Goal: Transaction & Acquisition: Purchase product/service

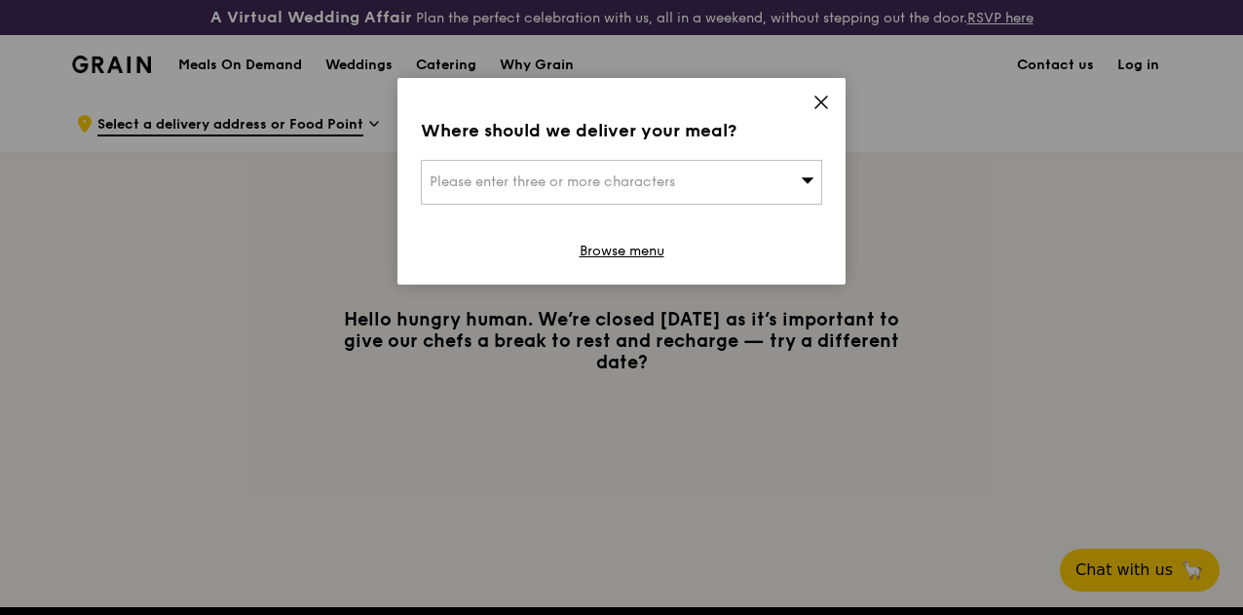
click at [744, 165] on div "Please enter three or more characters" at bounding box center [621, 182] width 401 height 45
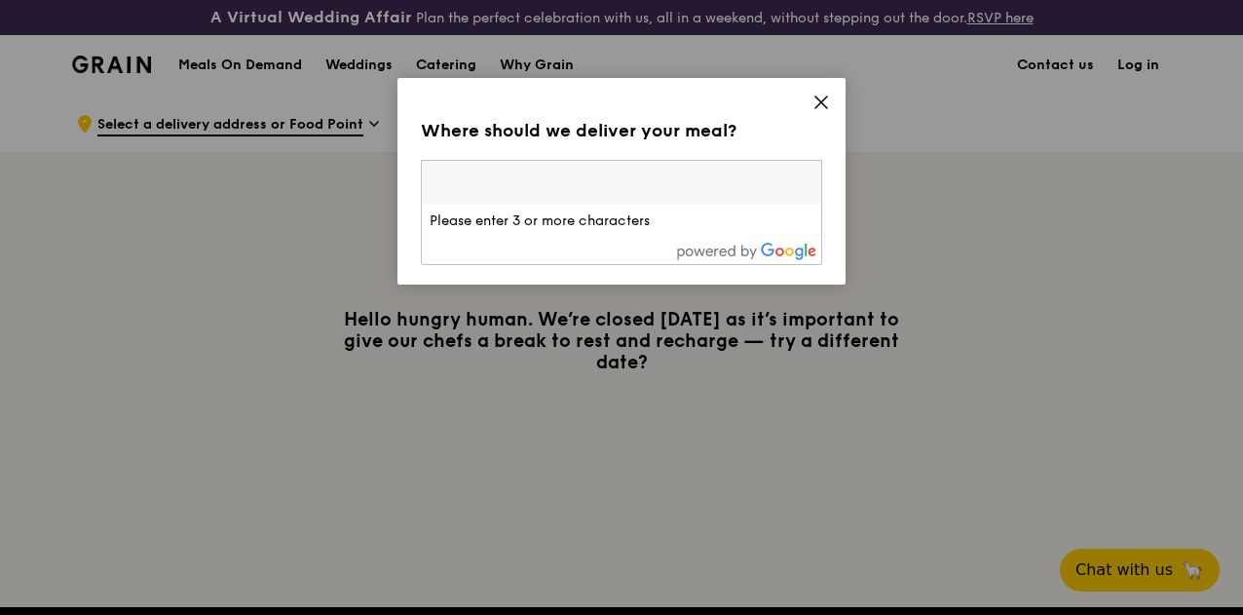
click at [826, 97] on icon at bounding box center [821, 102] width 12 height 12
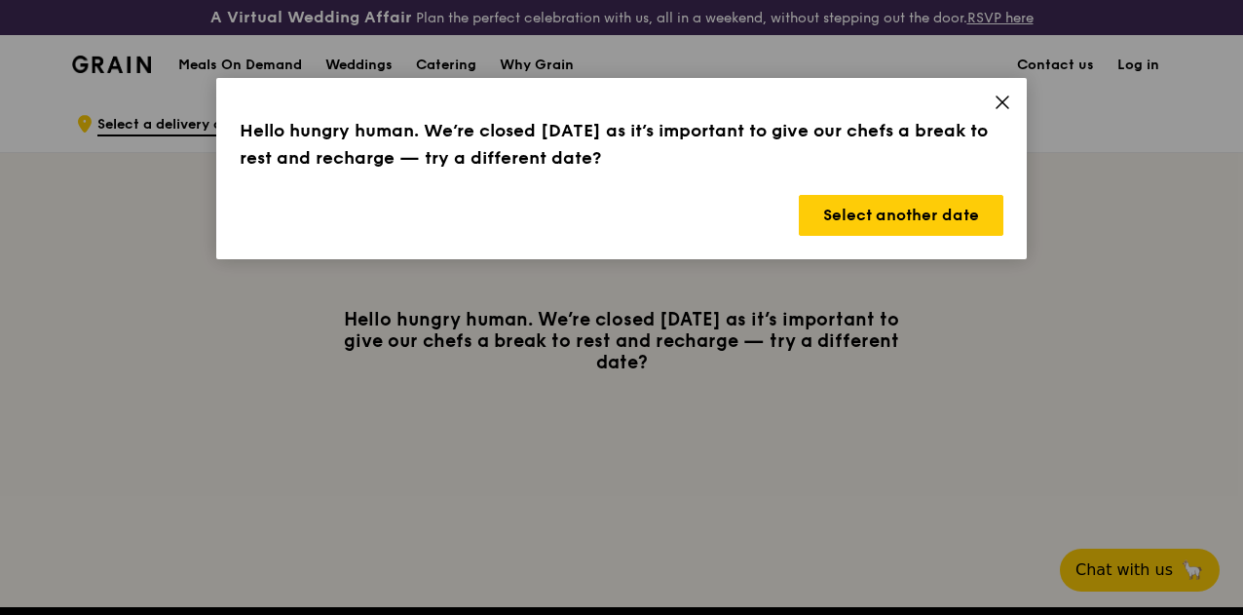
click at [1011, 113] on div "Hello hungry human. We’re closed [DATE] as it’s important to give our chefs a b…" at bounding box center [621, 168] width 811 height 181
click at [997, 98] on icon at bounding box center [1003, 103] width 18 height 18
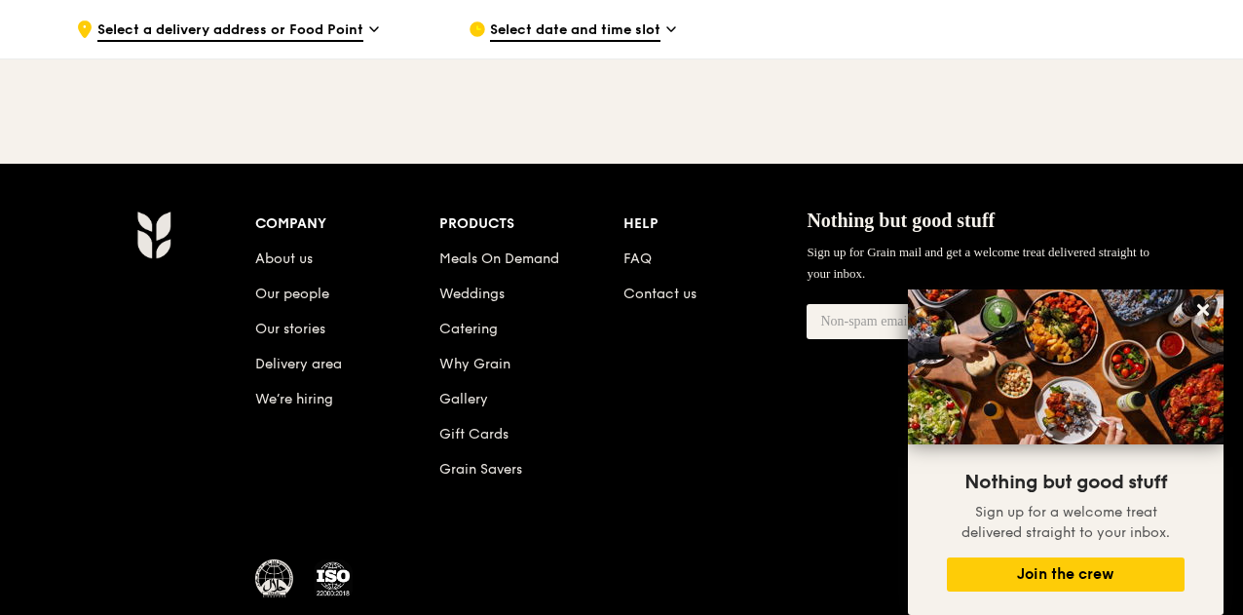
scroll to position [443, 0]
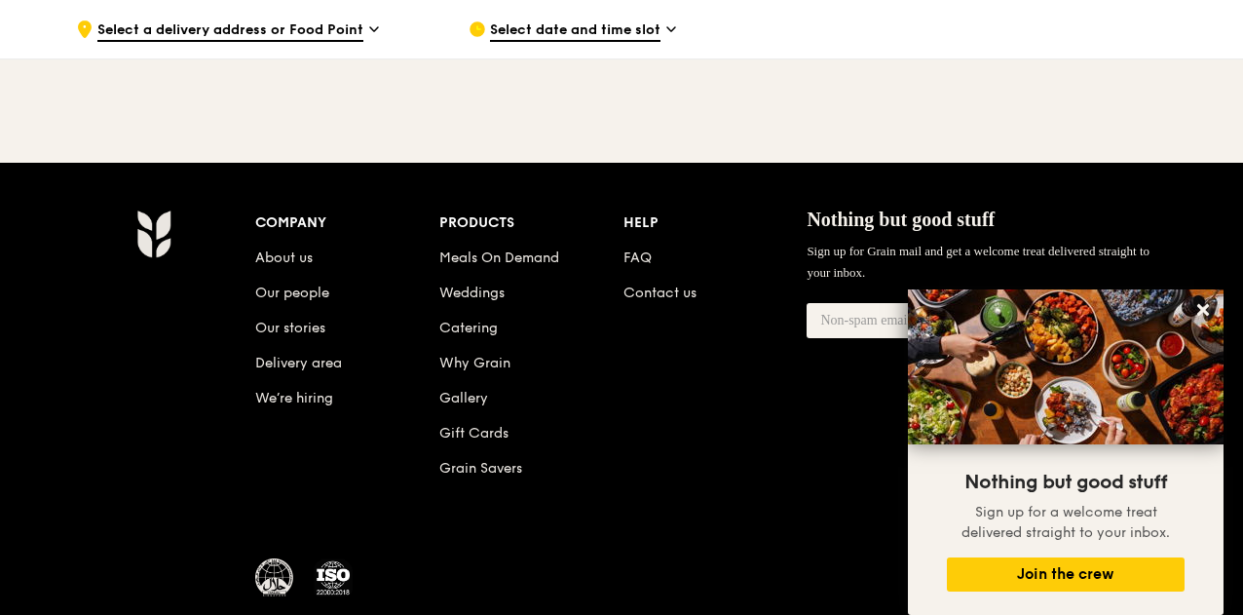
click at [524, 263] on li "Meals On Demand" at bounding box center [531, 254] width 184 height 35
click at [534, 266] on link "Meals On Demand" at bounding box center [499, 257] width 120 height 17
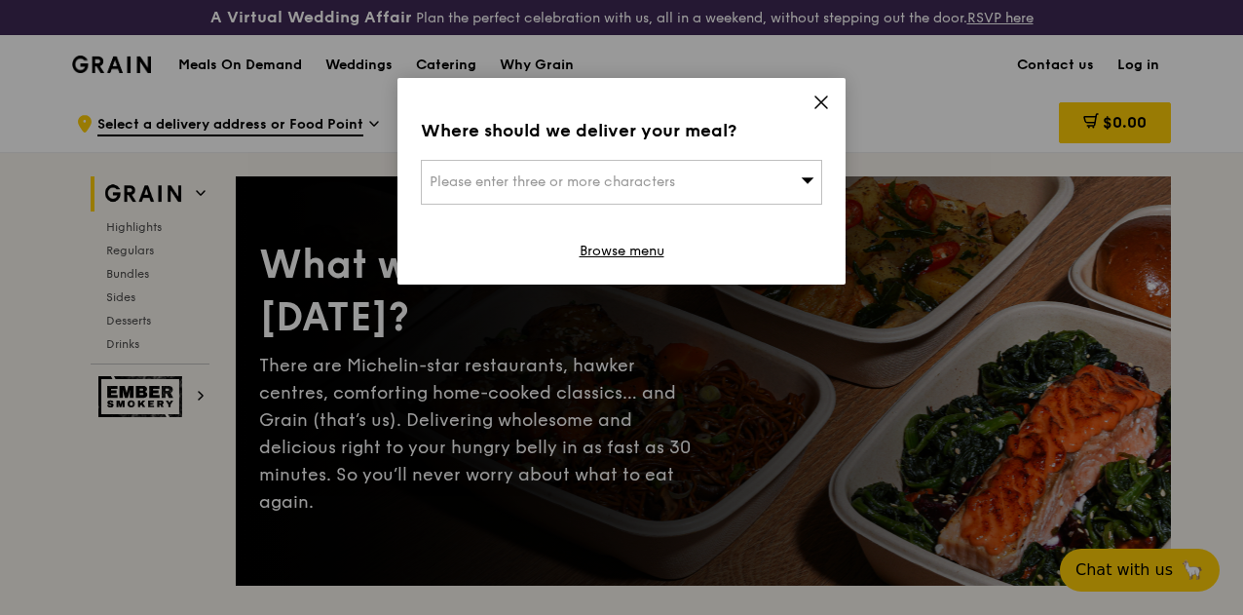
click at [801, 105] on div "Where should we deliver your meal? Please enter three or more characters Browse…" at bounding box center [622, 181] width 448 height 207
click at [815, 105] on icon at bounding box center [822, 103] width 18 height 18
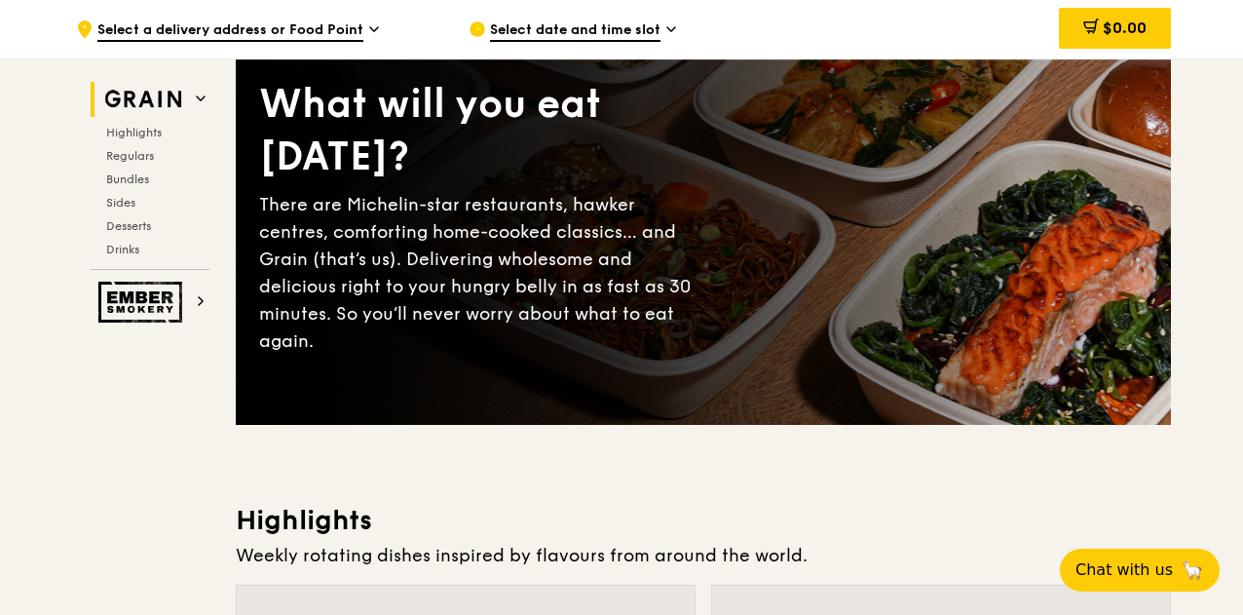
scroll to position [145, 0]
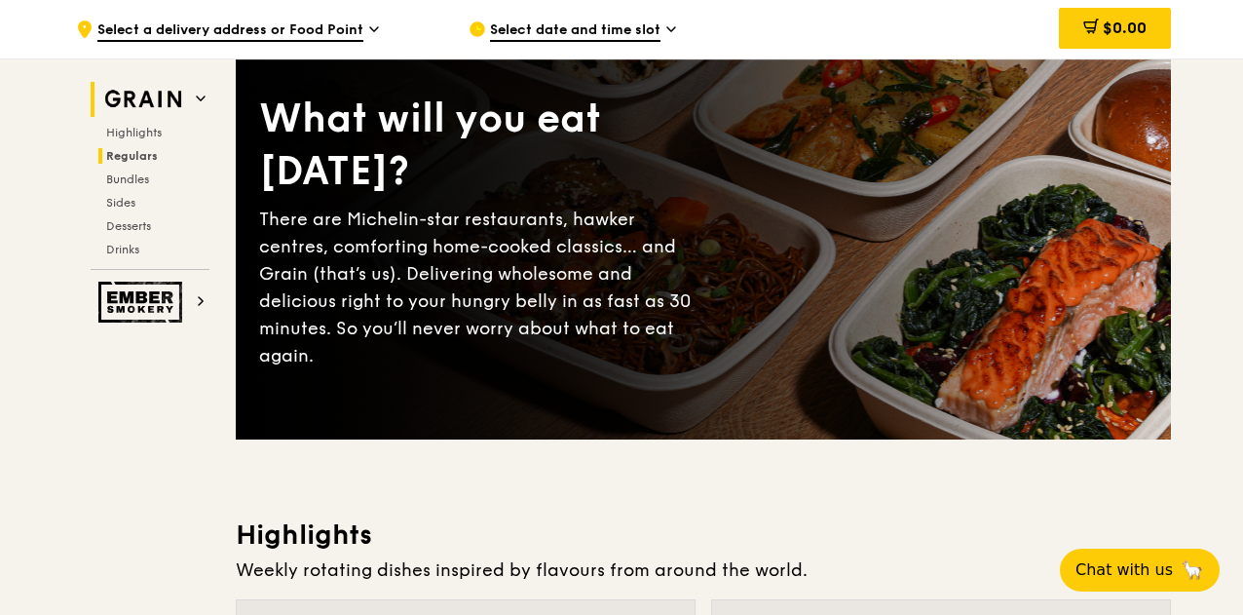
click at [131, 160] on span "Regulars" at bounding box center [132, 156] width 52 height 14
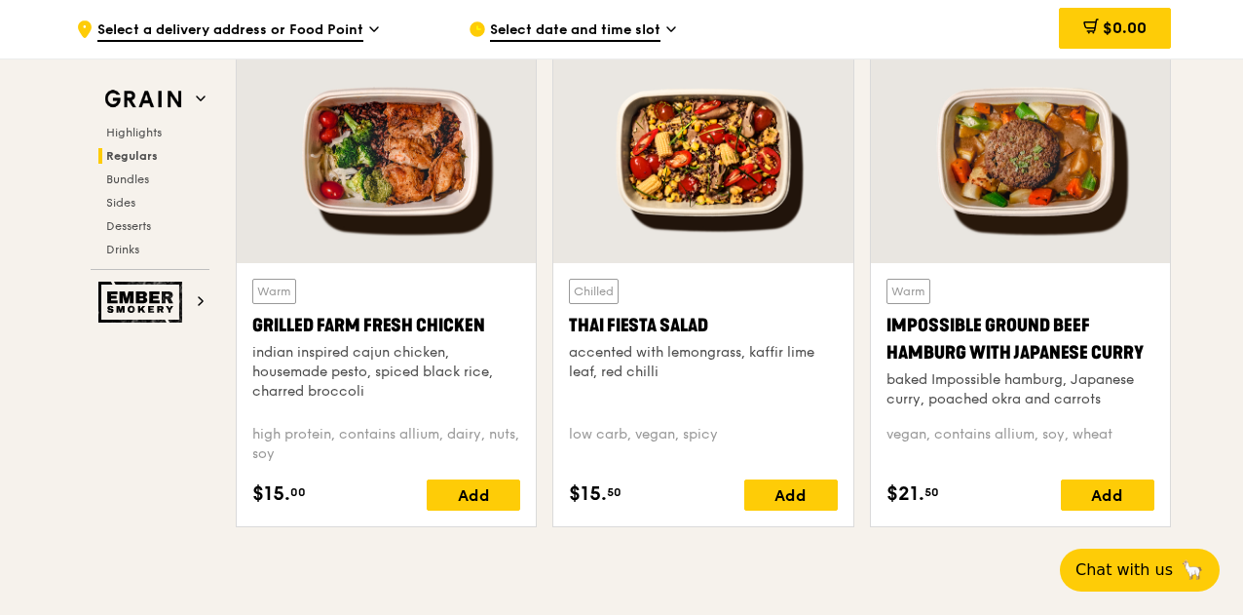
scroll to position [2332, 0]
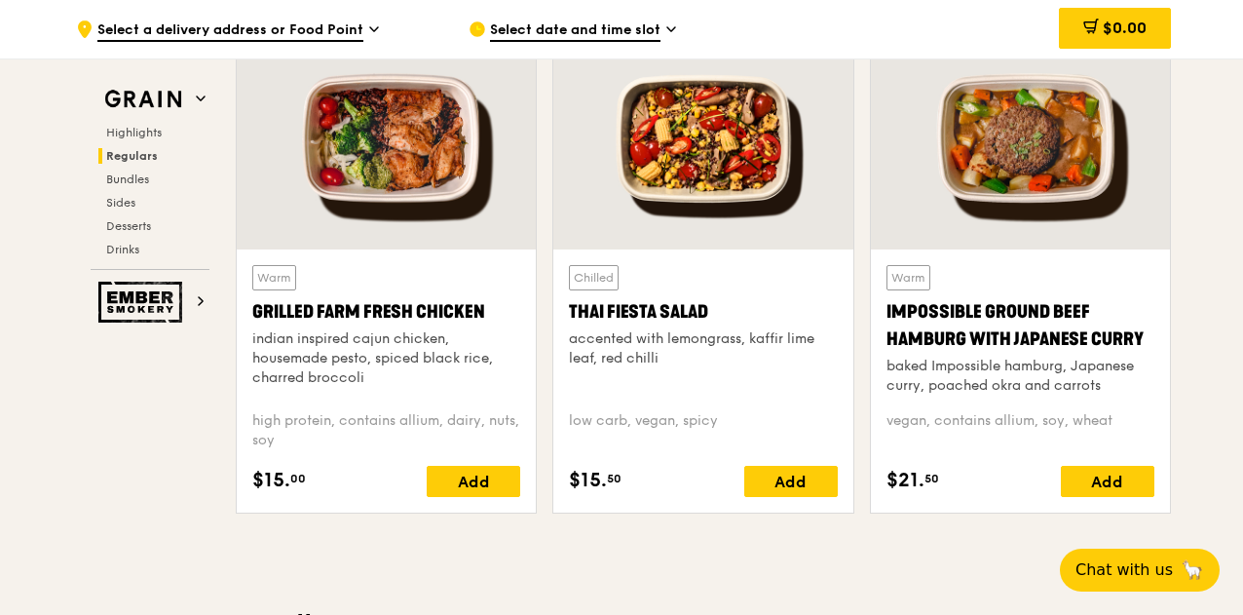
click at [427, 348] on div "indian inspired cajun chicken, housemade pesto, spiced black rice, charred broc…" at bounding box center [386, 358] width 268 height 58
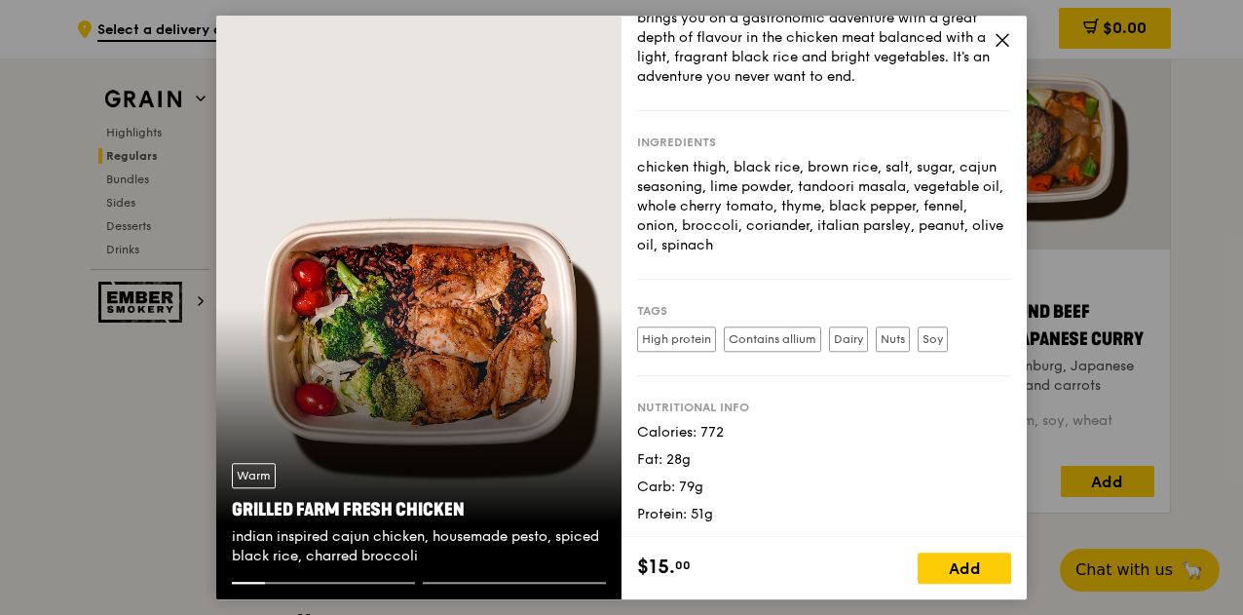
scroll to position [132, 0]
drag, startPoint x: 650, startPoint y: 434, endPoint x: 722, endPoint y: 515, distance: 109.1
click at [722, 515] on div "Calories: 772 Fat: 28g Carb: 79g Protein: 51g" at bounding box center [824, 471] width 374 height 101
click at [722, 515] on div "Protein: 51g" at bounding box center [824, 512] width 374 height 19
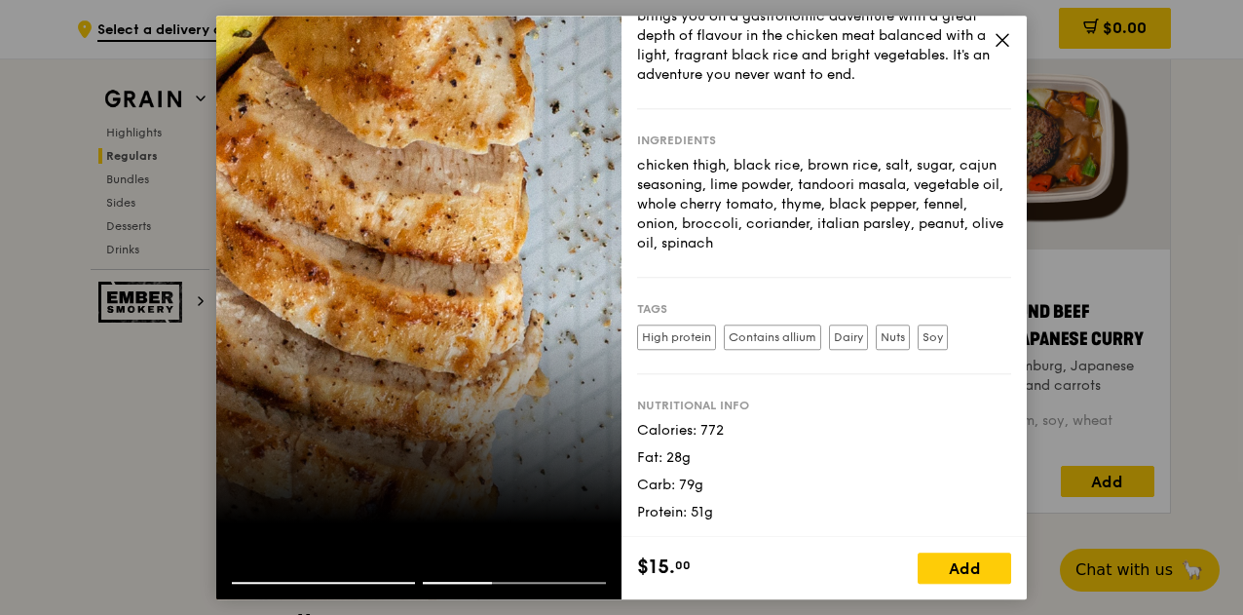
click at [990, 37] on div "The seven wonders of the chicken world come in the form of herbs and spices, in…" at bounding box center [824, 16] width 374 height 136
click at [1008, 34] on icon at bounding box center [1003, 40] width 12 height 12
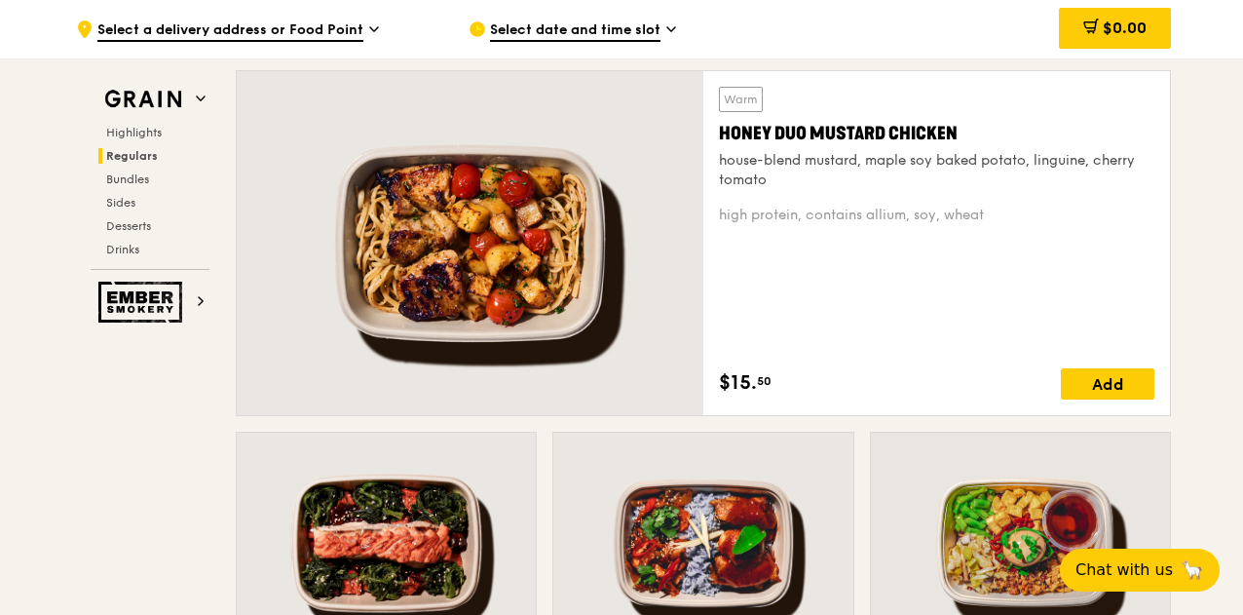
scroll to position [1426, 0]
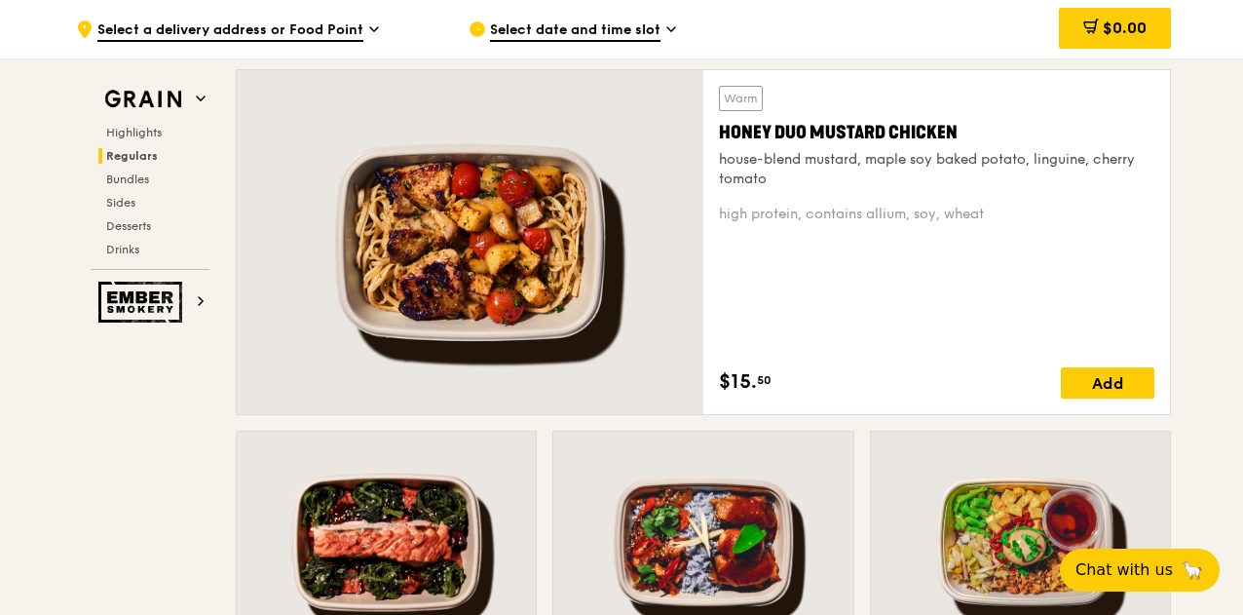
click at [764, 189] on div "house-blend mustard, maple soy baked potato, linguine, cherry tomato" at bounding box center [937, 169] width 436 height 39
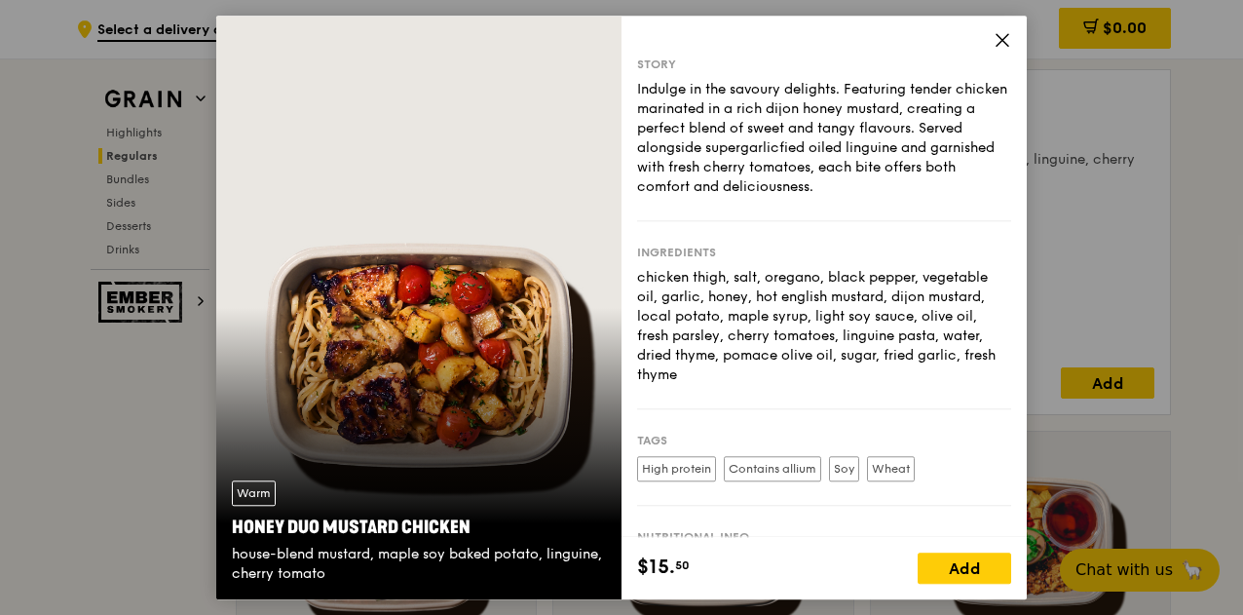
scroll to position [132, 0]
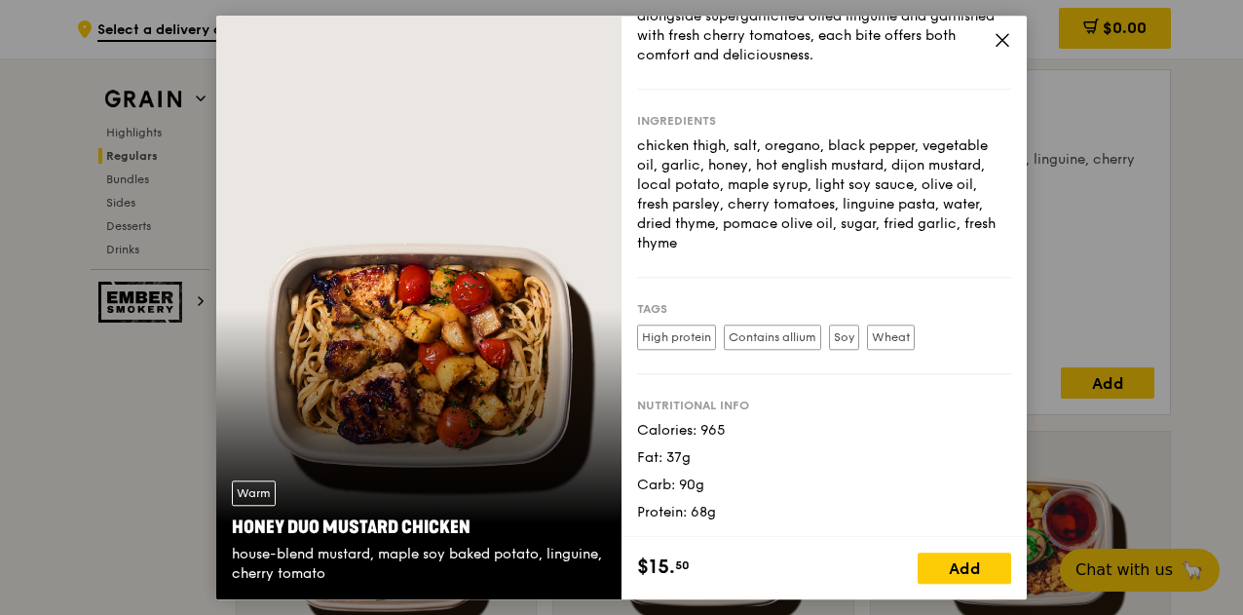
drag, startPoint x: 745, startPoint y: 512, endPoint x: 633, endPoint y: 418, distance: 146.0
click at [633, 418] on div "Story Indulge in the savoury delights. Featuring tender chicken marinated in a …" at bounding box center [824, 276] width 405 height 521
click at [997, 38] on icon at bounding box center [1003, 40] width 18 height 18
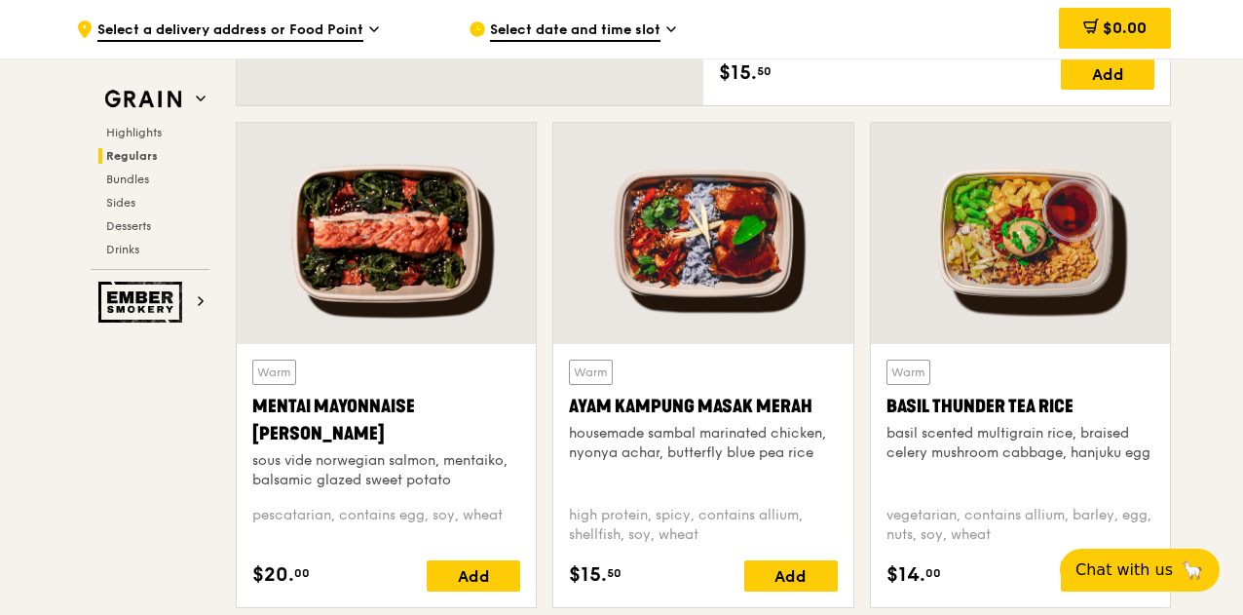
scroll to position [1736, 0]
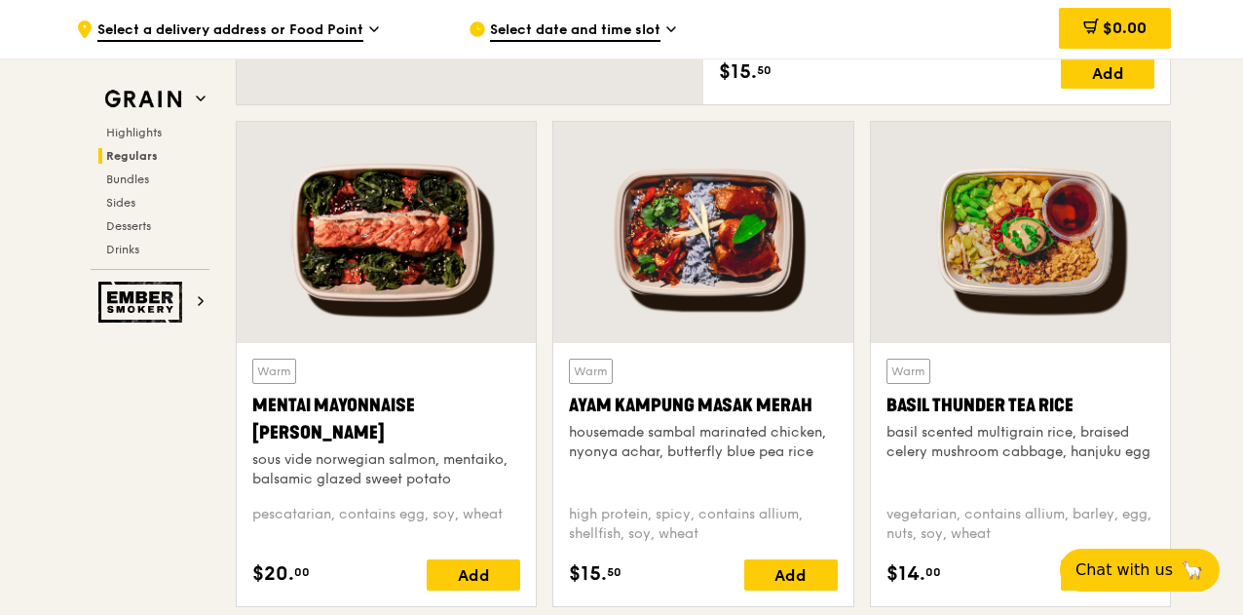
click at [1054, 489] on div "Warm Basil Thunder Tea Rice basil scented multigrain rice, braised celery mushr…" at bounding box center [1021, 424] width 268 height 131
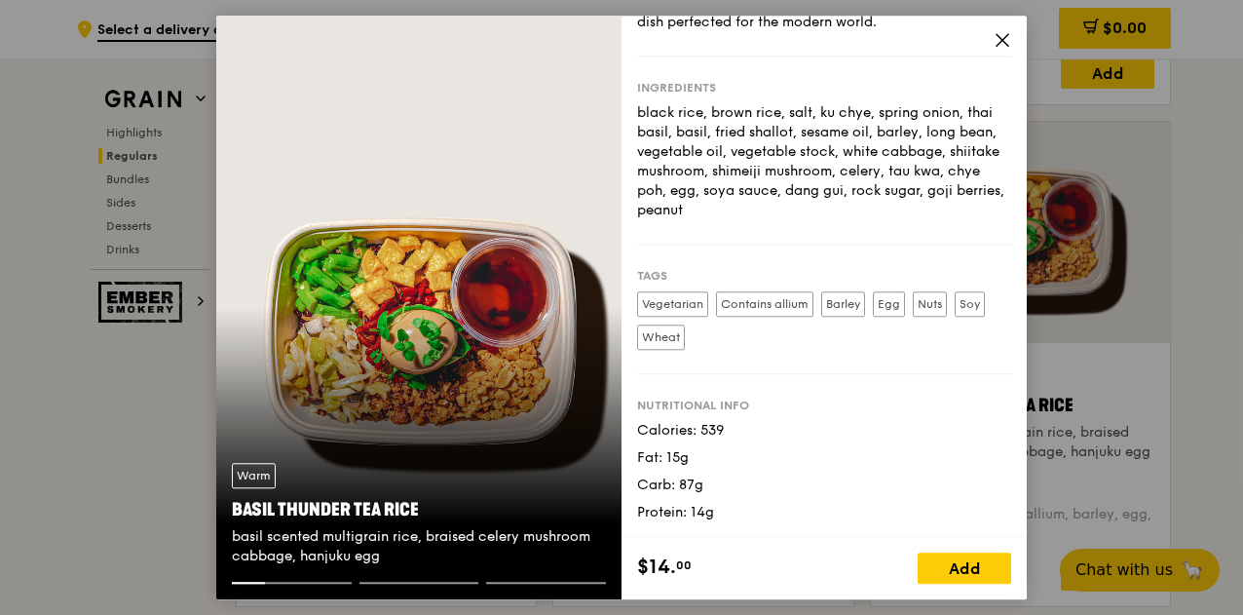
scroll to position [203, 0]
click at [999, 33] on icon at bounding box center [1003, 40] width 18 height 18
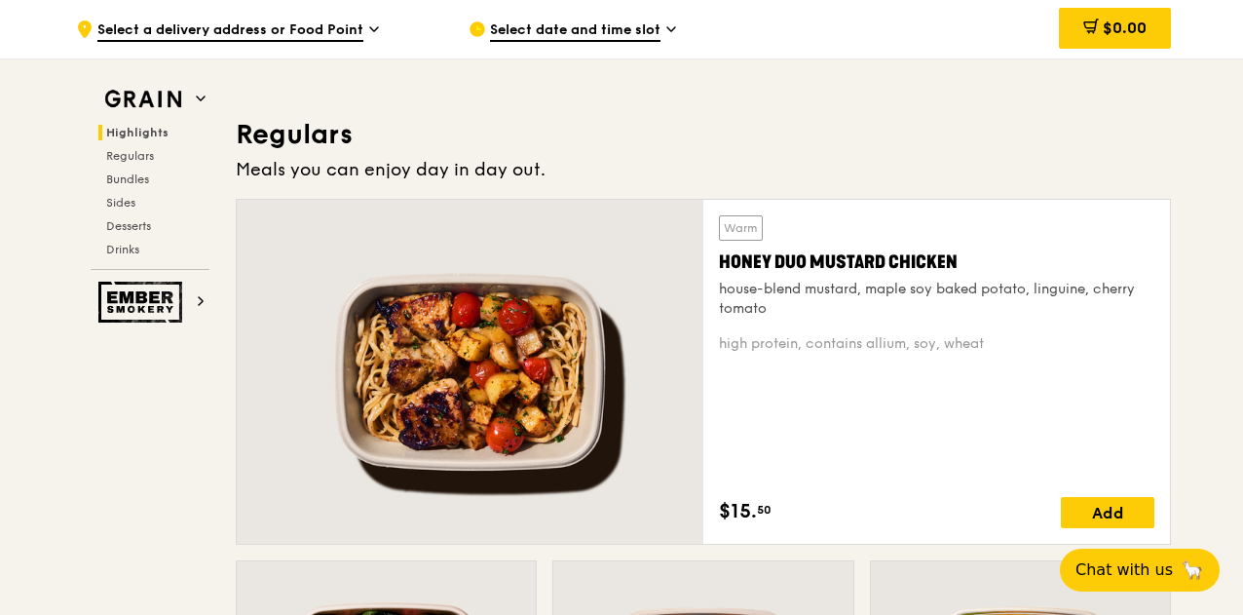
scroll to position [1298, 0]
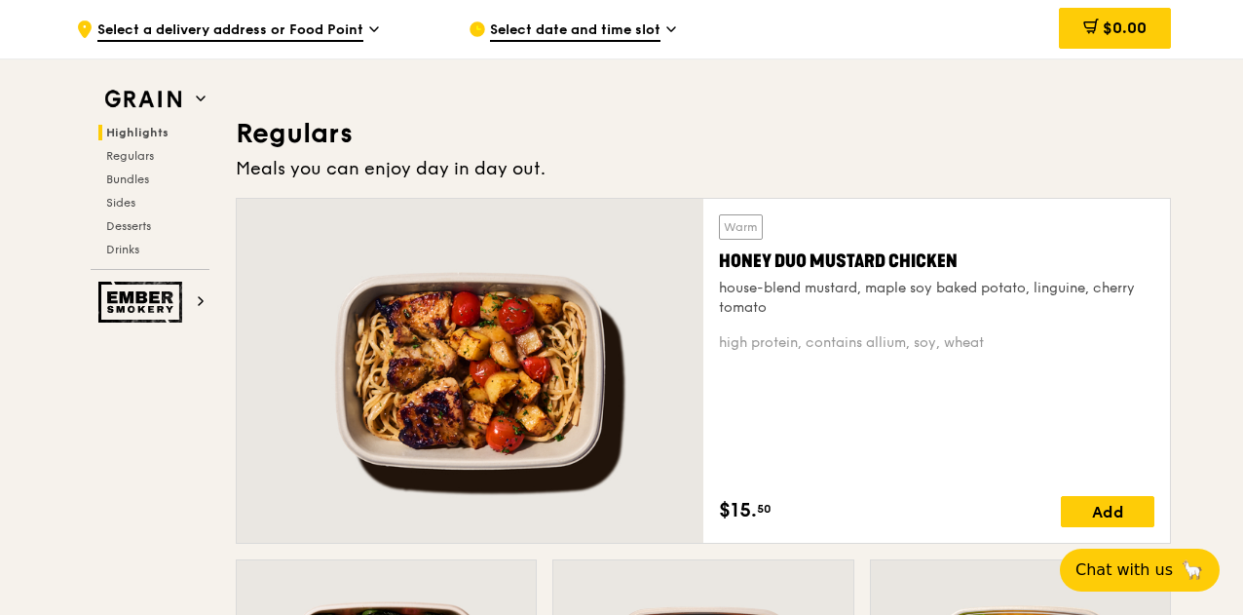
click at [862, 318] on div "house-blend mustard, maple soy baked potato, linguine, cherry tomato" at bounding box center [937, 298] width 436 height 39
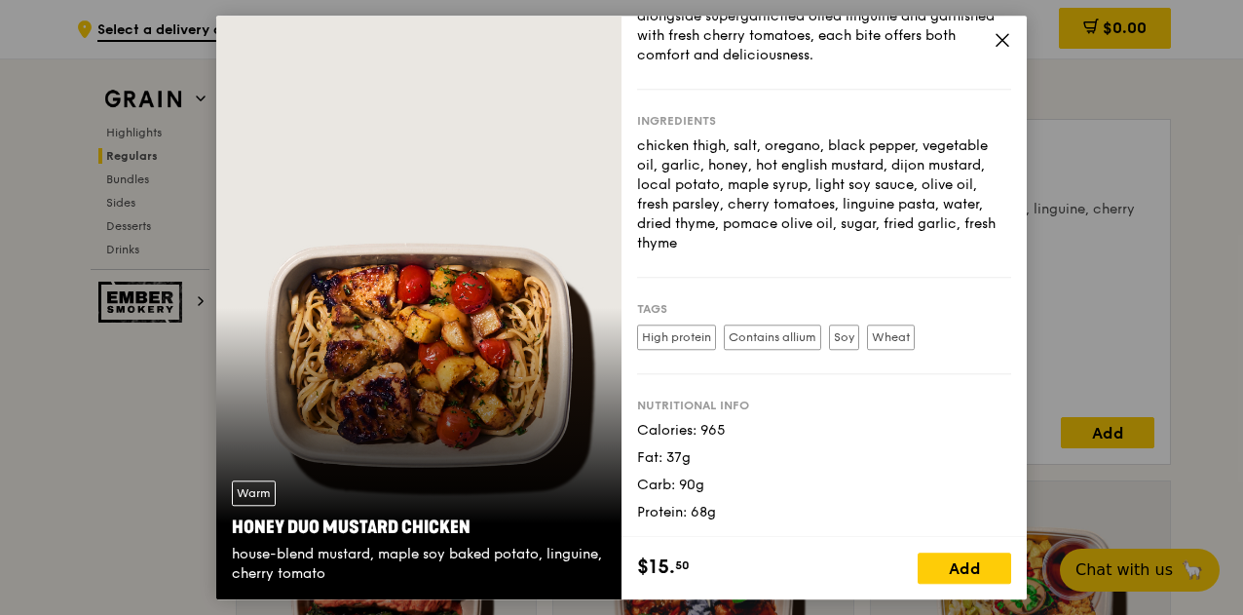
scroll to position [1378, 0]
click at [1005, 37] on icon at bounding box center [1003, 40] width 12 height 12
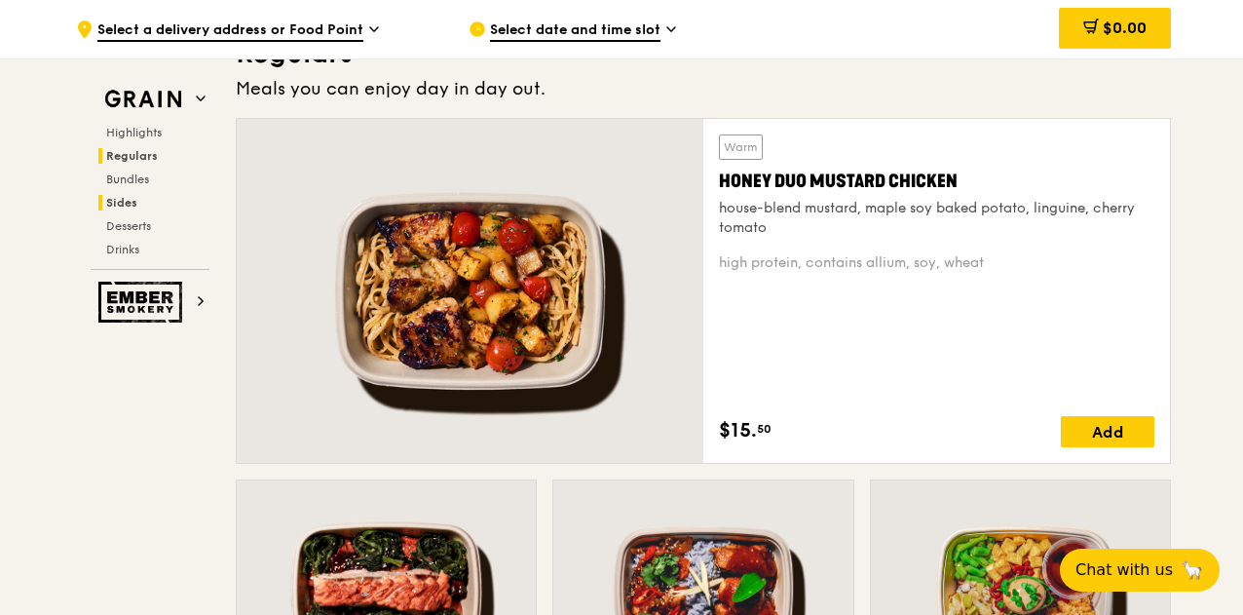
click at [137, 201] on h2 "Sides" at bounding box center [153, 203] width 111 height 16
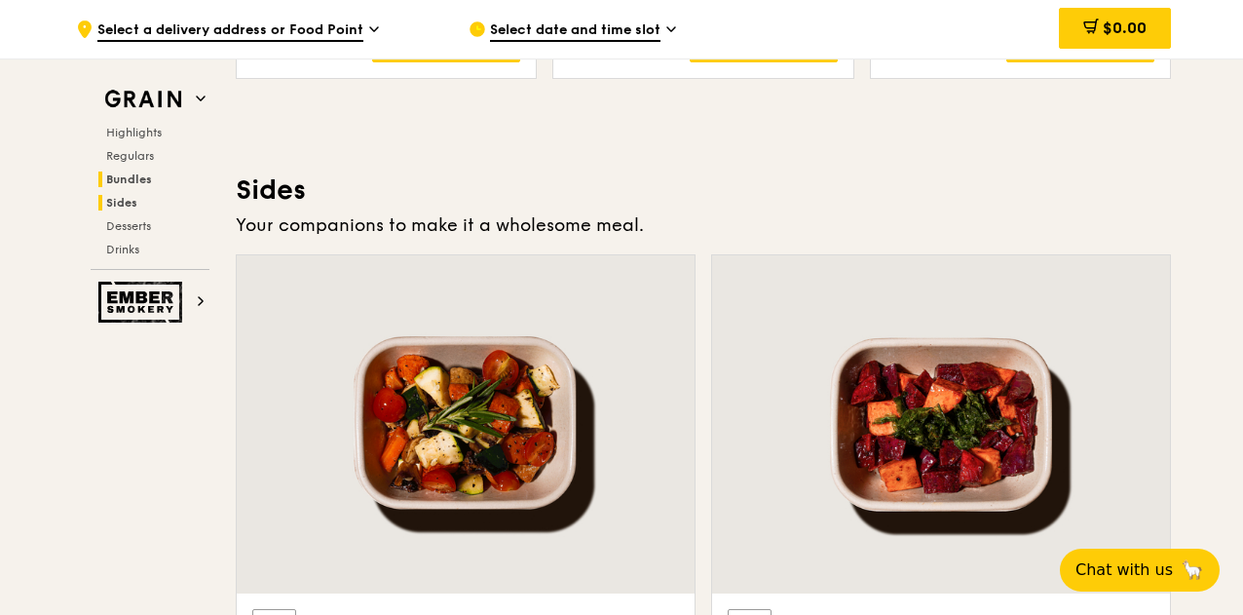
scroll to position [4412, 0]
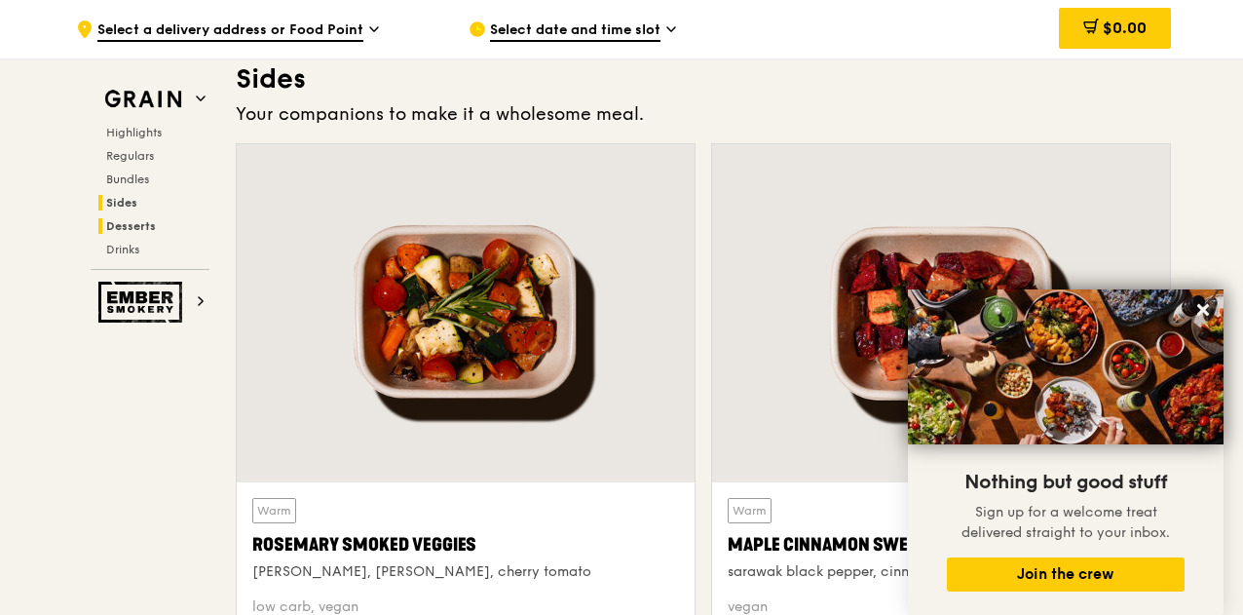
drag, startPoint x: 150, startPoint y: 215, endPoint x: 138, endPoint y: 224, distance: 14.6
click at [138, 224] on div "Highlights Regulars Bundles Sides Desserts Drinks" at bounding box center [150, 191] width 119 height 133
click at [138, 224] on span "Desserts" at bounding box center [131, 226] width 50 height 14
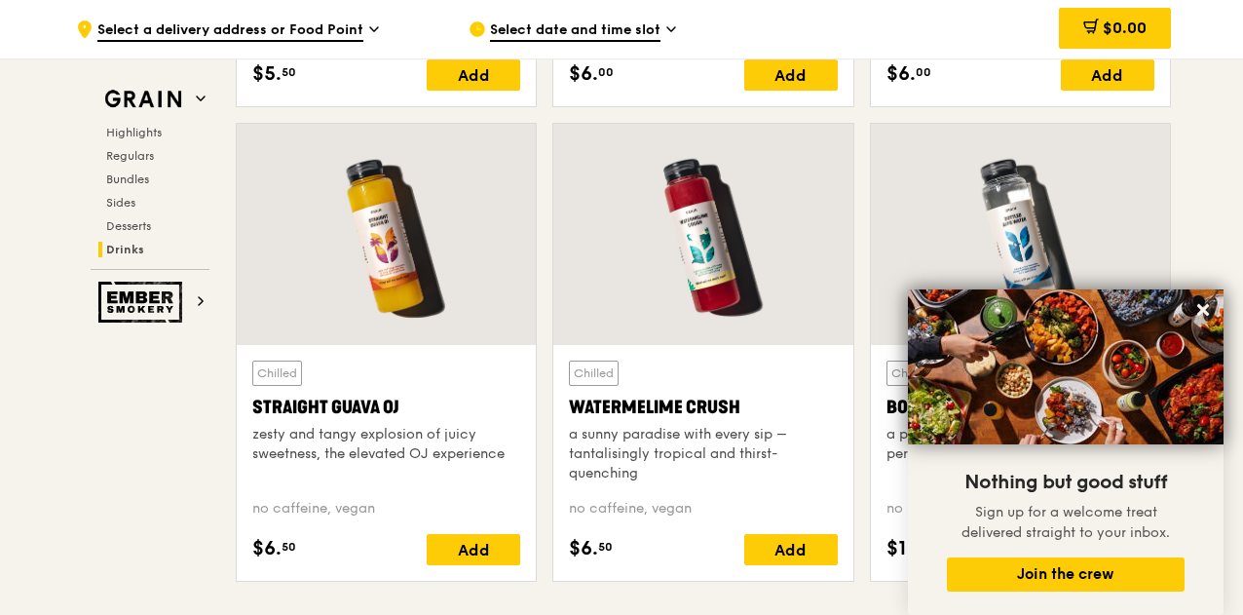
scroll to position [7748, 0]
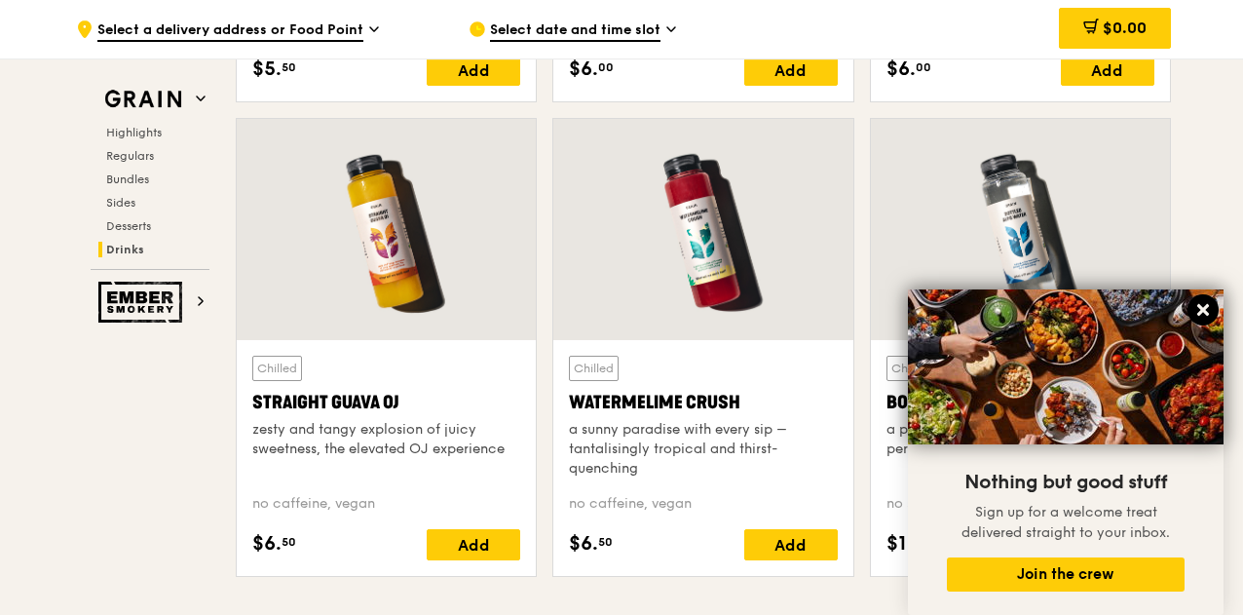
click at [1203, 308] on icon at bounding box center [1203, 310] width 12 height 12
